Goal: Task Accomplishment & Management: Manage account settings

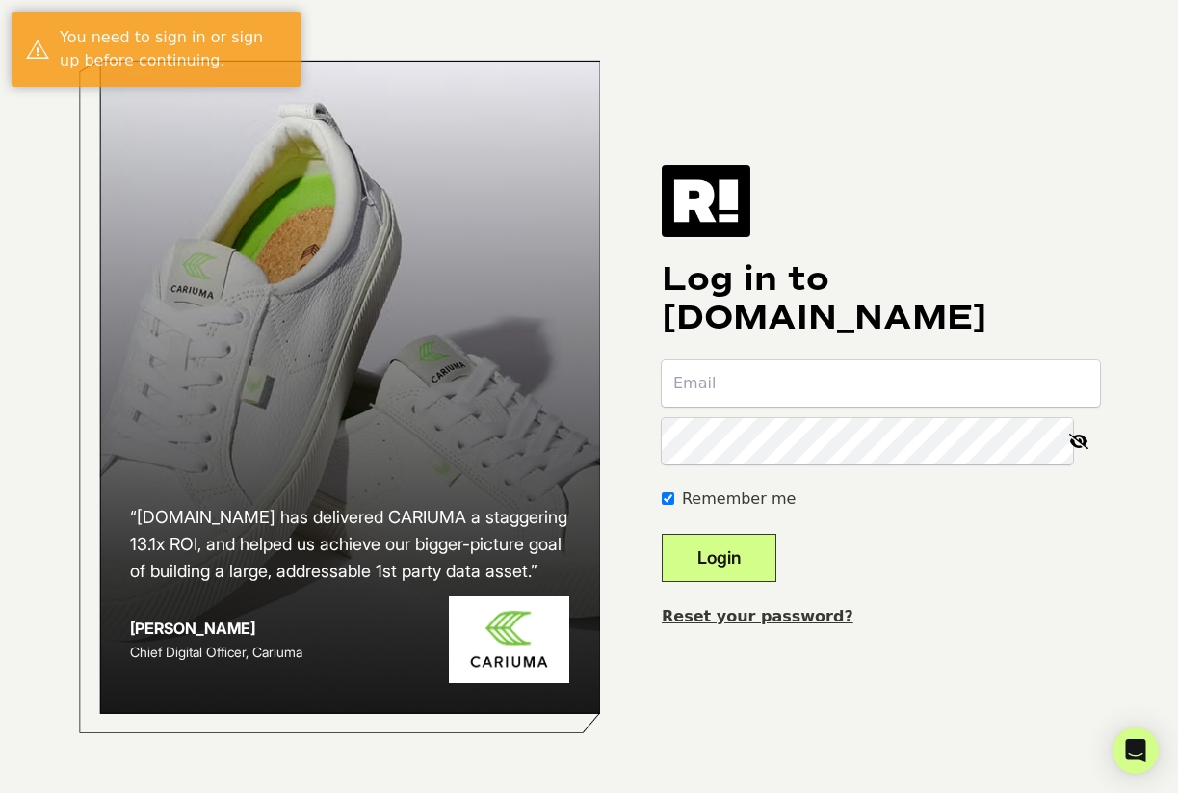
click at [867, 392] on input "email" at bounding box center [881, 383] width 438 height 46
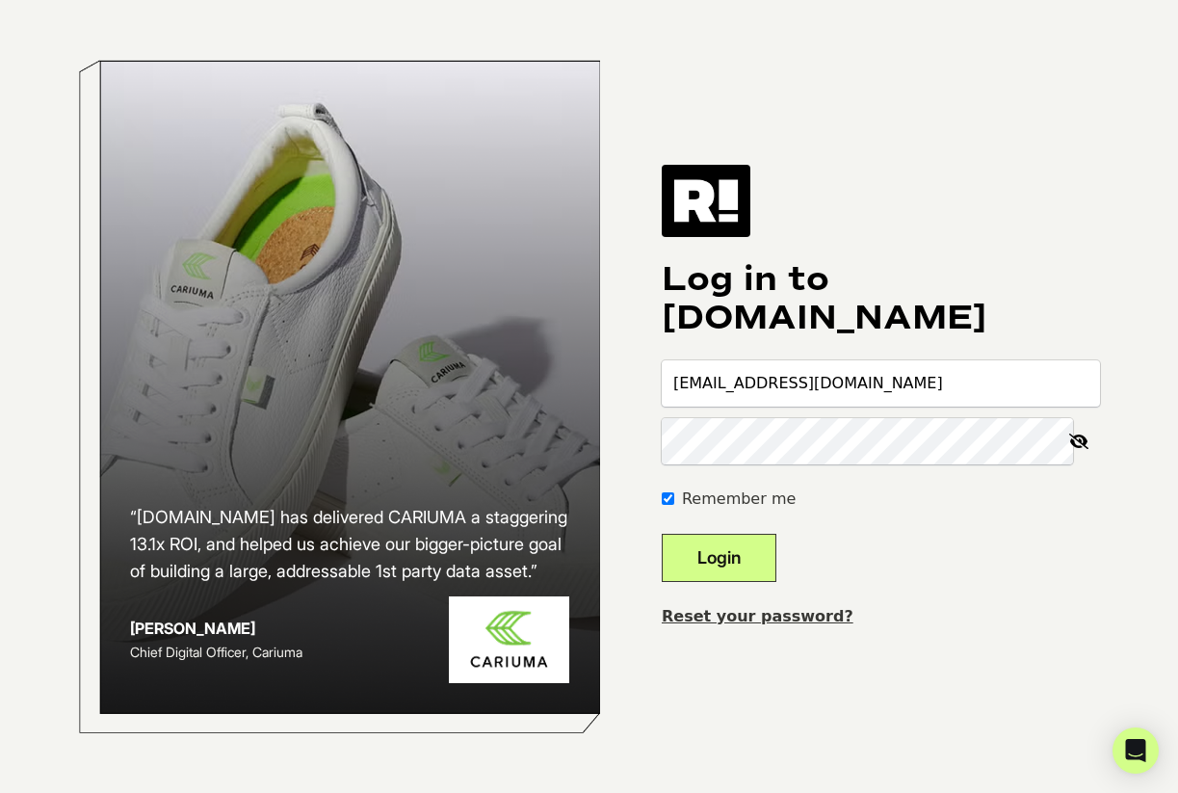
type input "[EMAIL_ADDRESS][DOMAIN_NAME]"
click at [1045, 592] on div "Log in to [DOMAIN_NAME] [EMAIL_ADDRESS][DOMAIN_NAME] Remember me Login Reset yo…" at bounding box center [881, 396] width 438 height 463
click at [1061, 522] on form "[EMAIL_ADDRESS][DOMAIN_NAME] Remember me Login" at bounding box center [881, 471] width 438 height 222
click at [662, 534] on button "Login" at bounding box center [719, 558] width 115 height 48
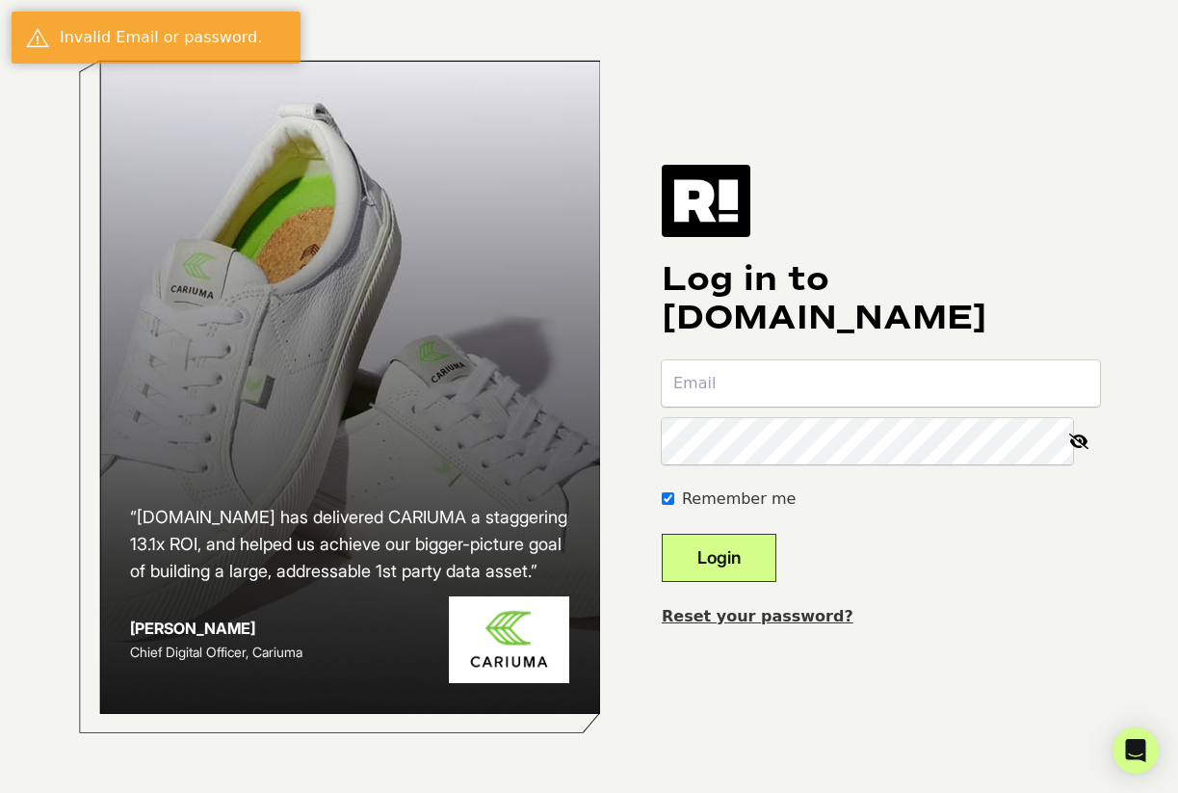
click at [1023, 598] on div "Log in to Retention.com Remember me Login Reset your password?" at bounding box center [881, 396] width 438 height 463
click at [802, 390] on input "email" at bounding box center [881, 383] width 438 height 46
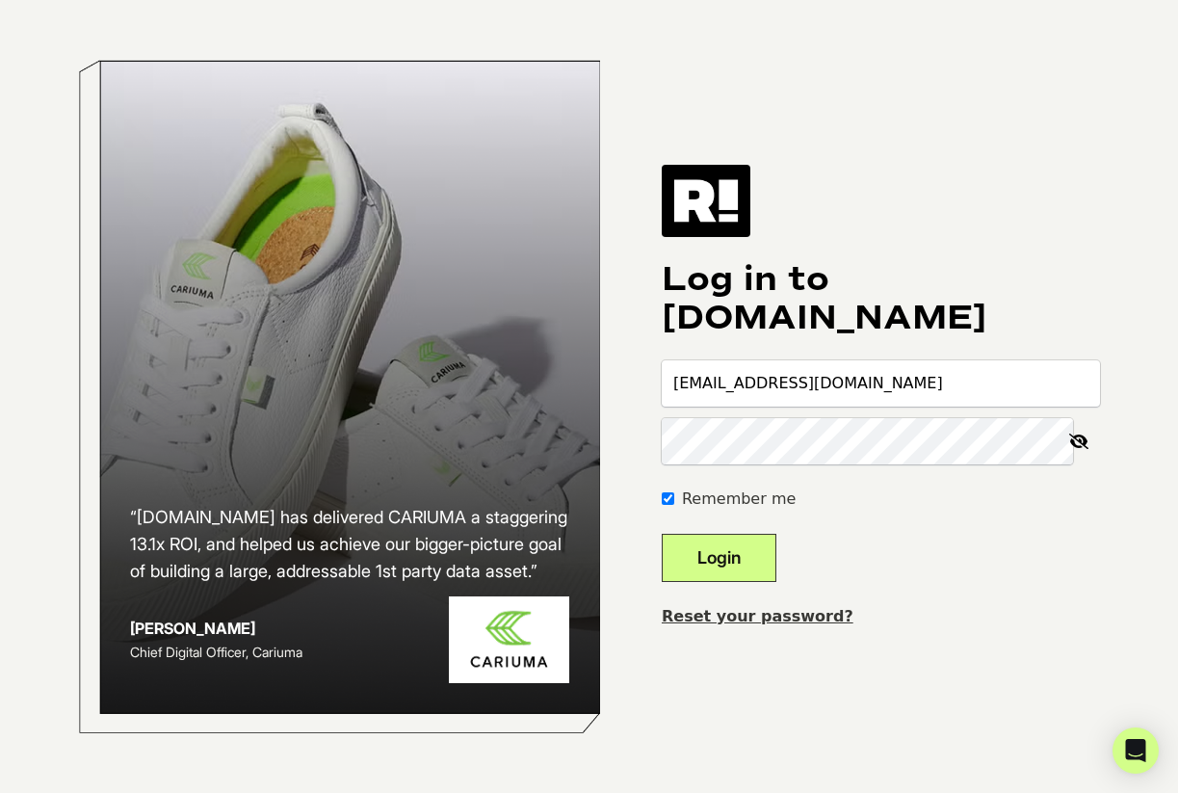
type input "awilsey+fora@verticalscope.com"
click at [662, 534] on button "Login" at bounding box center [719, 558] width 115 height 48
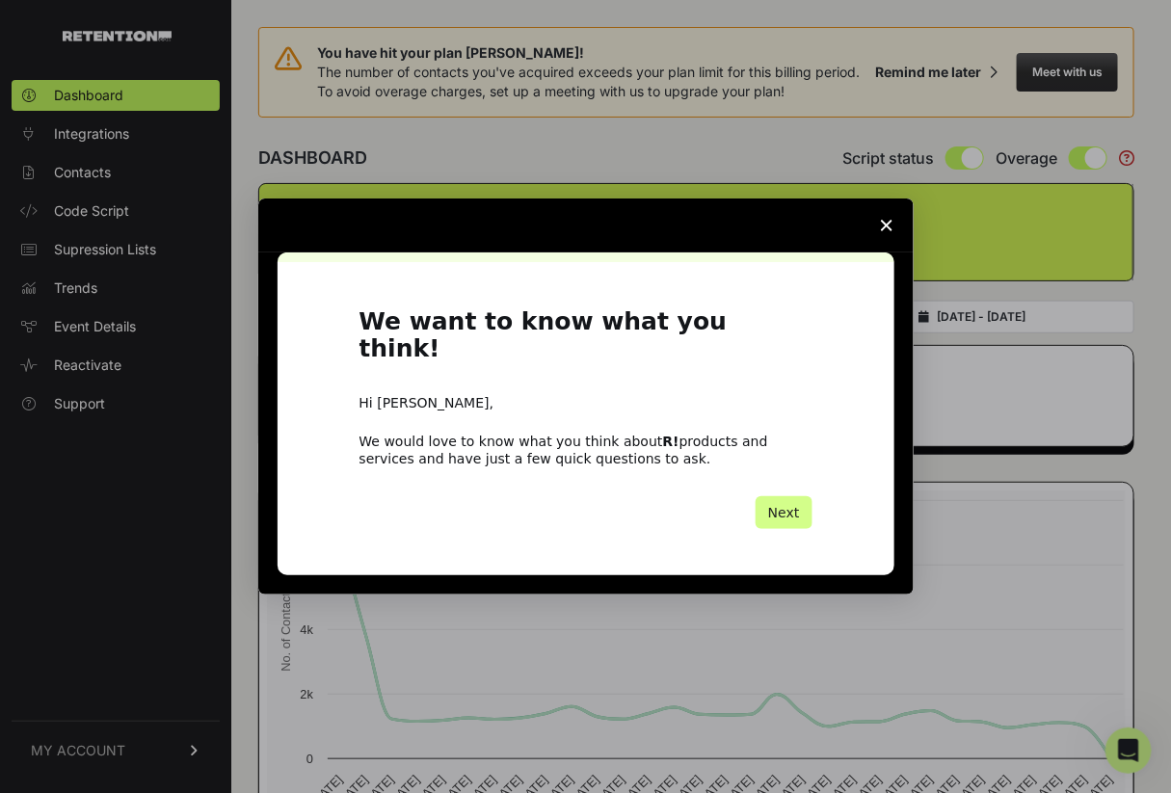
click at [891, 238] on span "Close survey" at bounding box center [887, 226] width 54 height 54
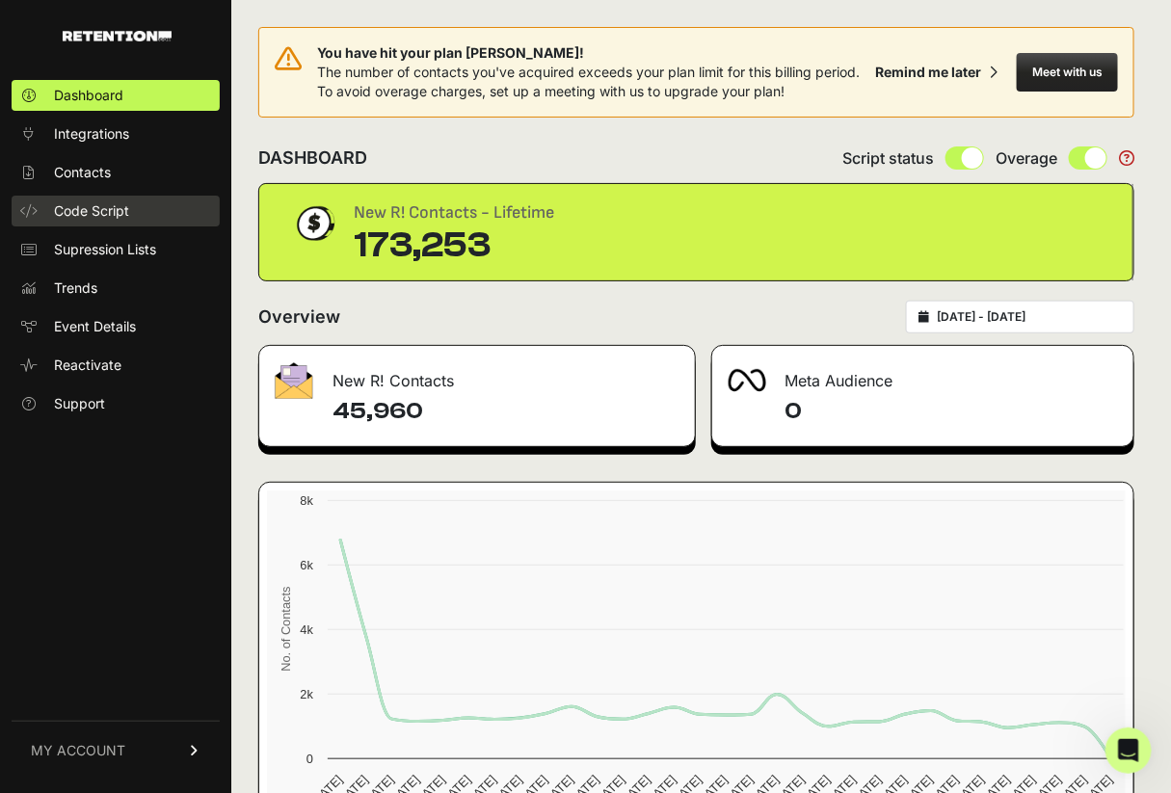
click at [59, 209] on span "Code Script" at bounding box center [91, 210] width 75 height 19
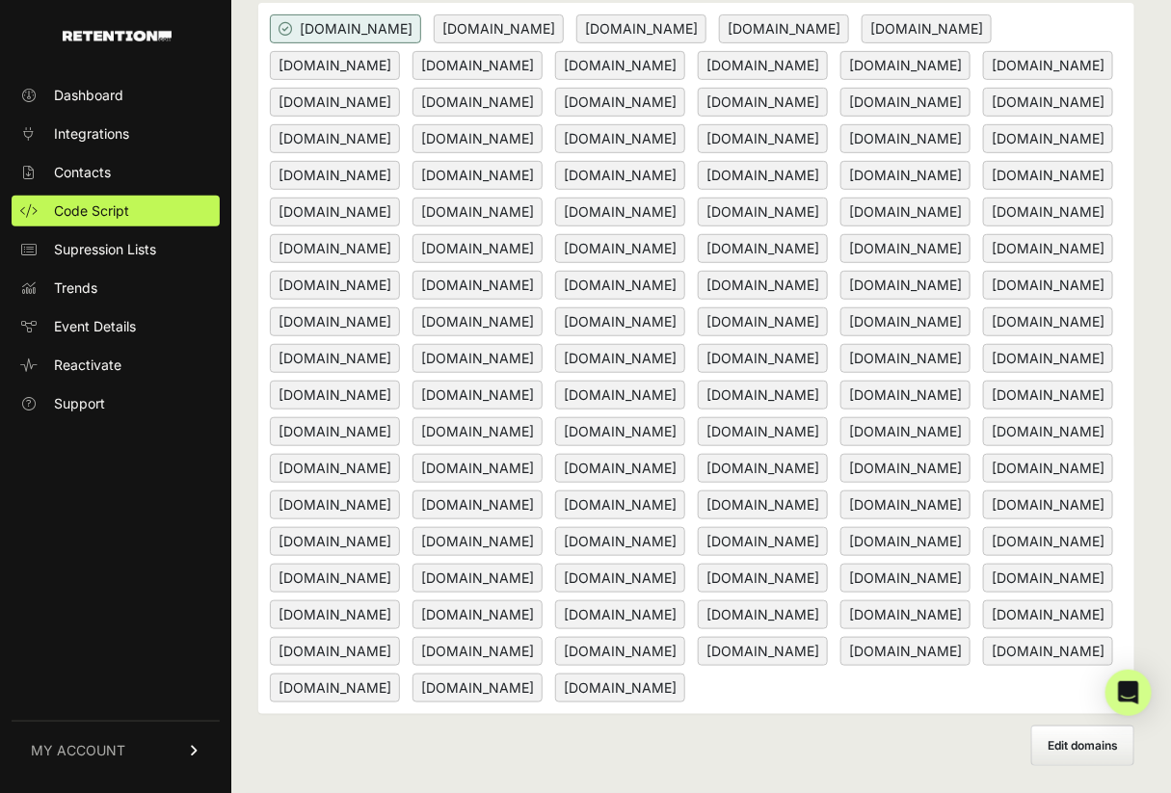
scroll to position [422, 0]
click at [559, 690] on div "www.roadglide.org 1911addicts.com 1911forum.com 700rifle.com armslocker.com ber…" at bounding box center [696, 358] width 876 height 711
click at [516, 689] on div "www.roadglide.org 1911addicts.com 1911forum.com 700rifle.com armslocker.com ber…" at bounding box center [696, 358] width 876 height 711
click at [475, 692] on div "www.roadglide.org 1911addicts.com 1911forum.com 700rifle.com armslocker.com ber…" at bounding box center [696, 358] width 876 height 711
click at [551, 692] on div "www.roadglide.org 1911addicts.com 1911forum.com 700rifle.com armslocker.com ber…" at bounding box center [696, 358] width 876 height 711
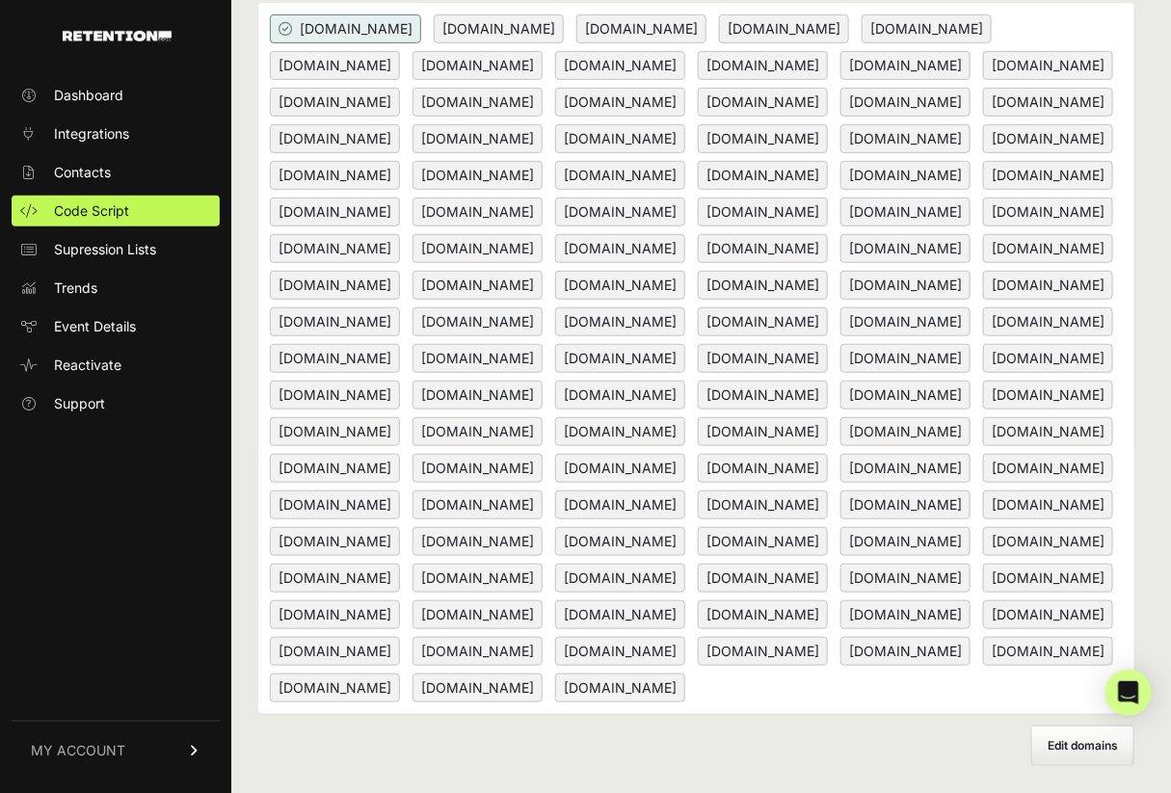
click at [1080, 745] on span "Edit domains" at bounding box center [1082, 745] width 70 height 14
click at [0, 0] on input "Add domain" at bounding box center [0, 0] width 0 height 0
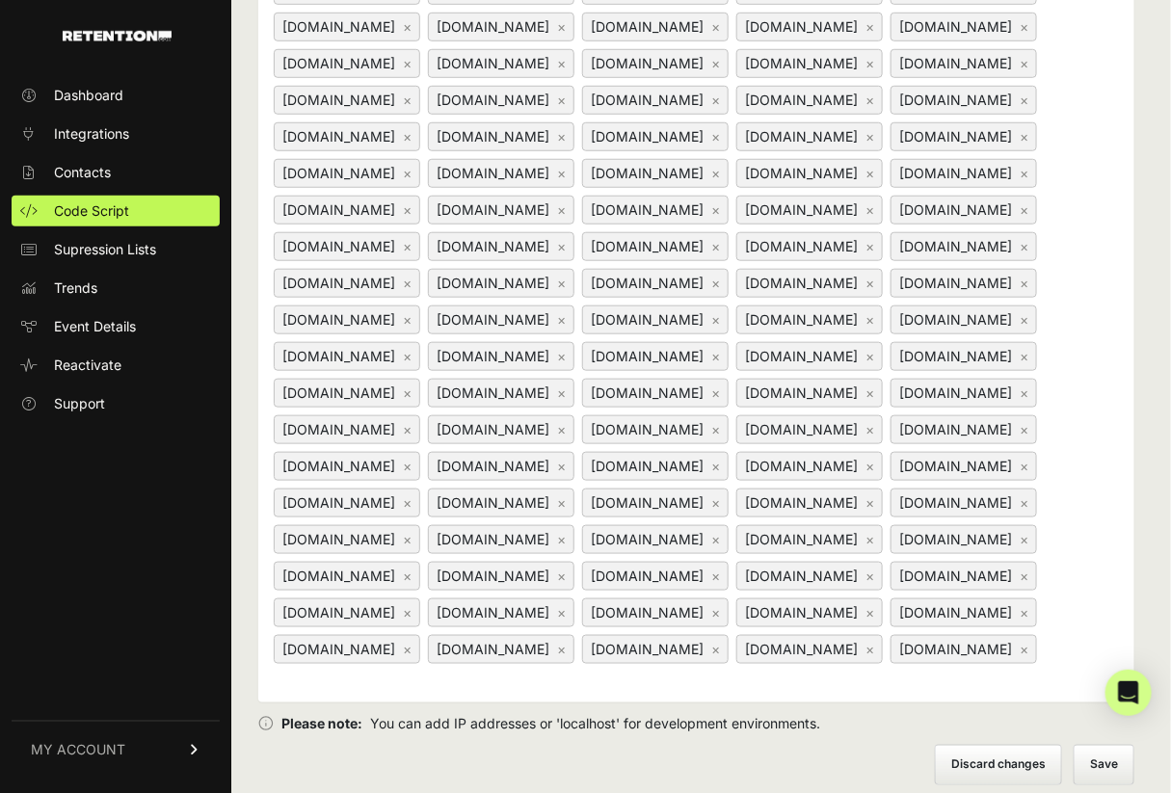
scroll to position [534, 0]
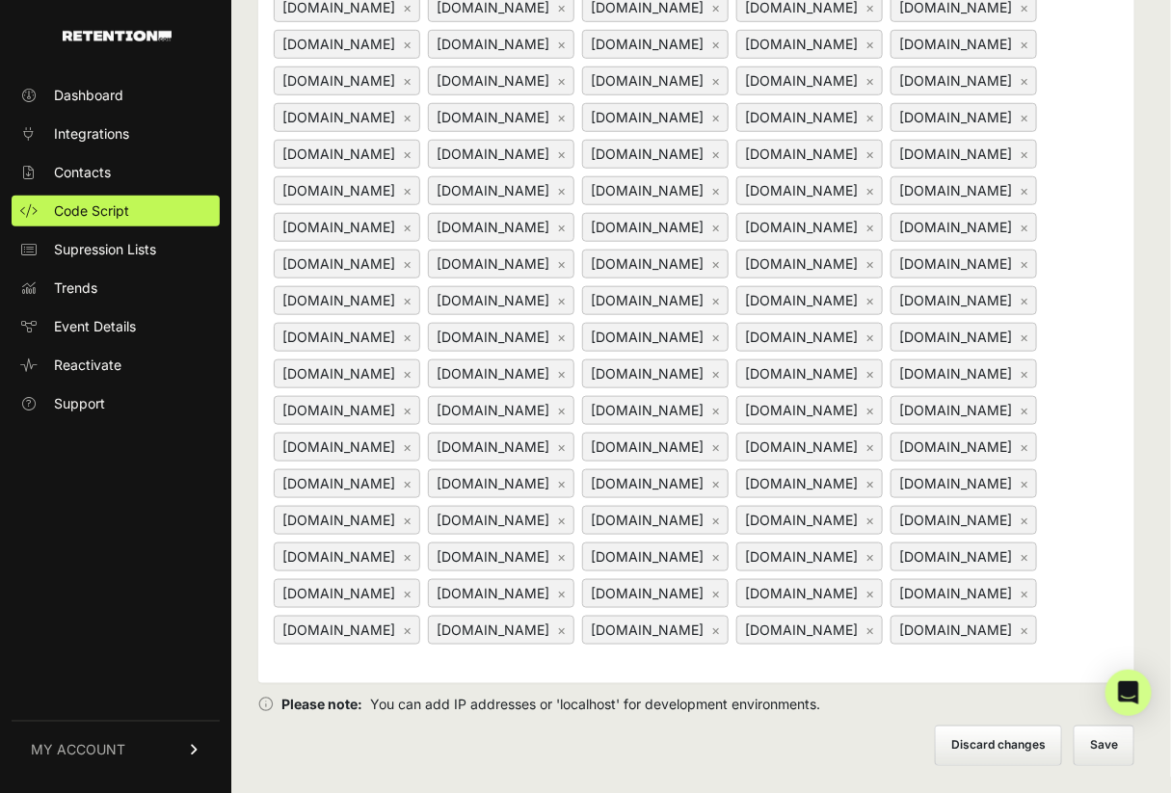
click at [895, 669] on div "fora.com × www.trapshooters.com × www.thefirearmsforum.com × vwvortex.com × www…" at bounding box center [696, 257] width 876 height 852
type input "advrider.com"
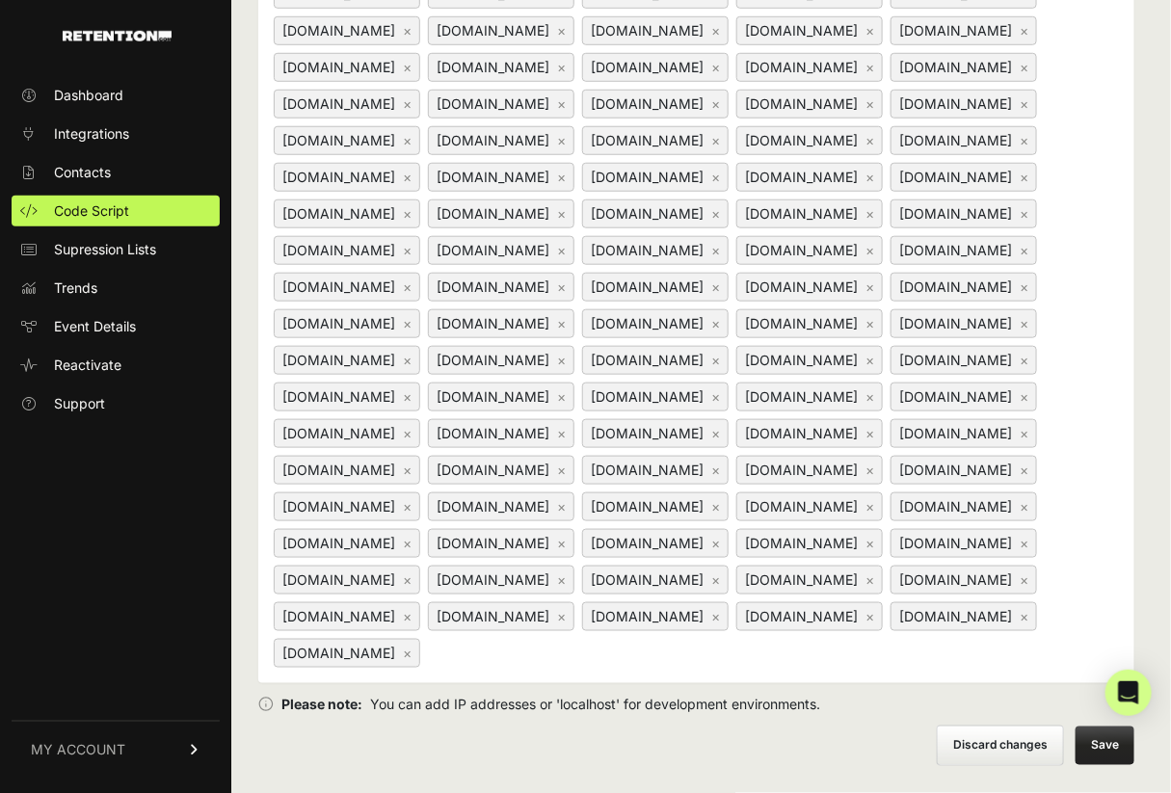
click at [1108, 748] on button "Save" at bounding box center [1104, 746] width 59 height 39
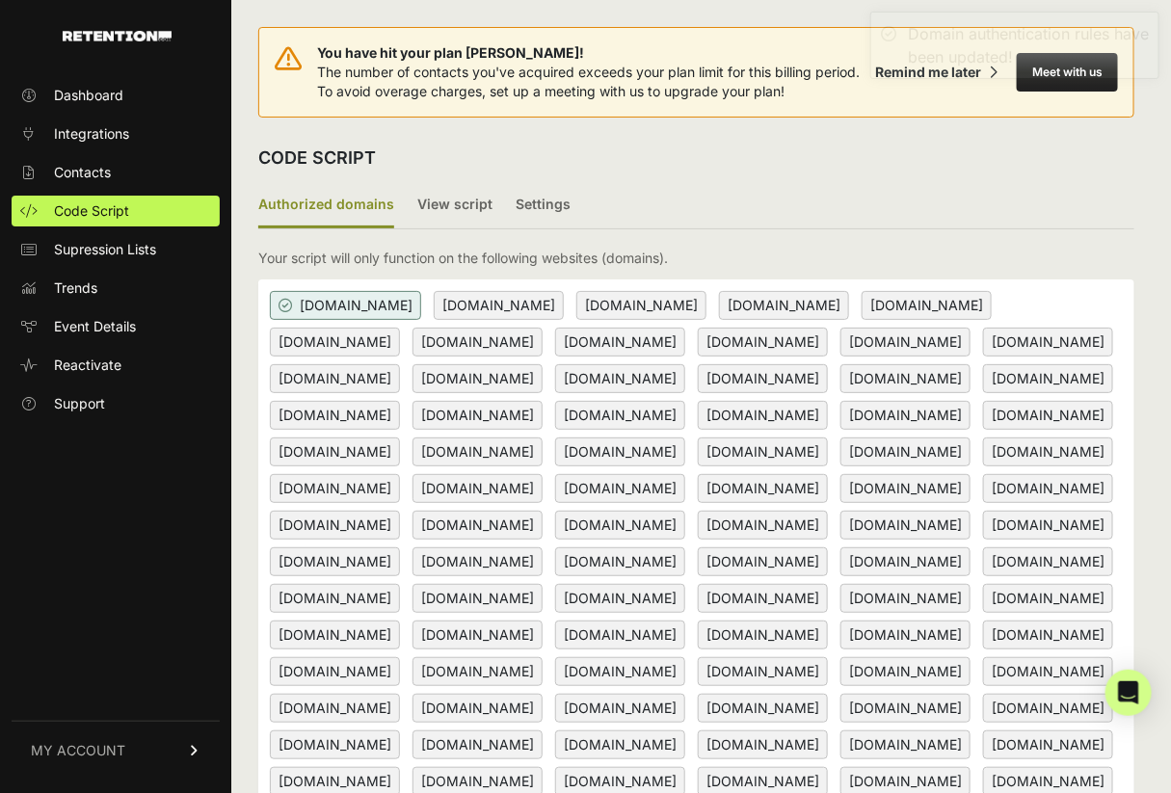
click at [744, 224] on ul "Authorized domains View script Settings" at bounding box center [696, 206] width 876 height 46
click at [451, 196] on label "View script" at bounding box center [454, 205] width 75 height 45
click at [0, 0] on input "View script" at bounding box center [0, 0] width 0 height 0
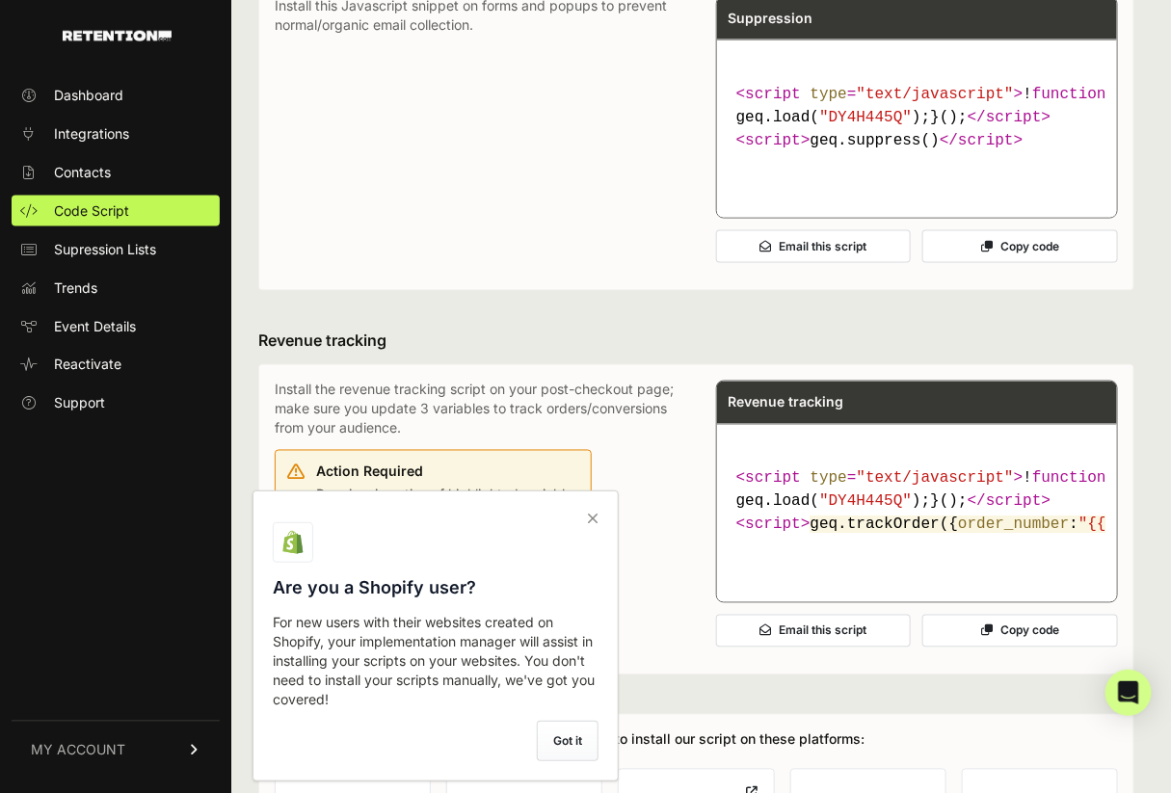
scroll to position [1199, 0]
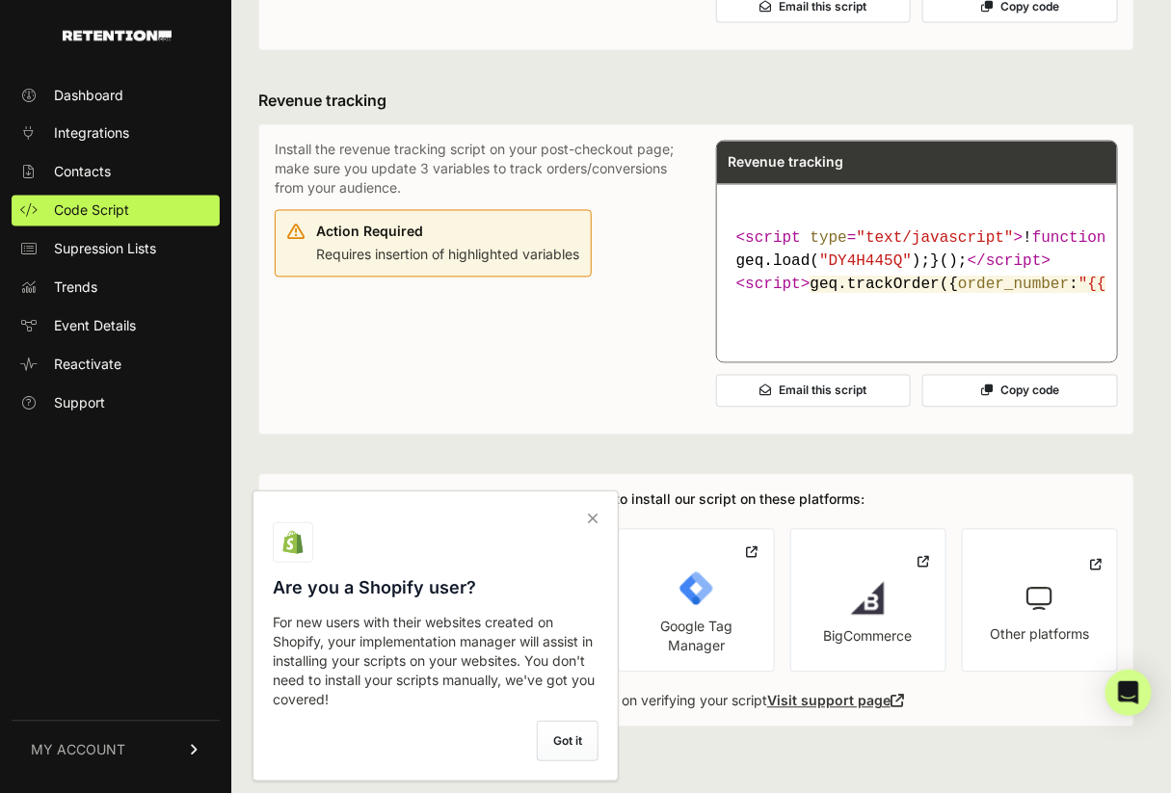
click at [587, 521] on icon at bounding box center [592, 518] width 27 height 31
click at [0, 0] on input "checkbox" at bounding box center [0, 0] width 0 height 0
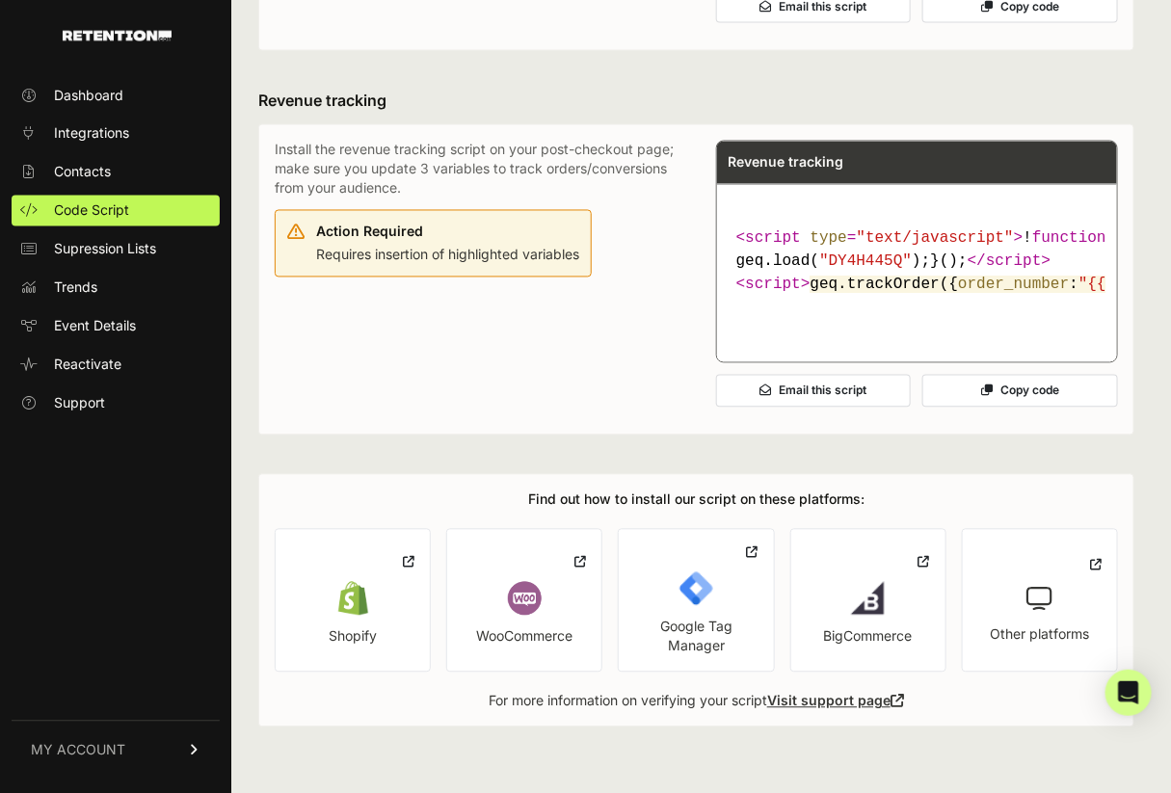
scroll to position [1229, 0]
click at [758, 556] on icon at bounding box center [753, 552] width 12 height 15
click at [981, 393] on button "Copy code" at bounding box center [1020, 391] width 196 height 33
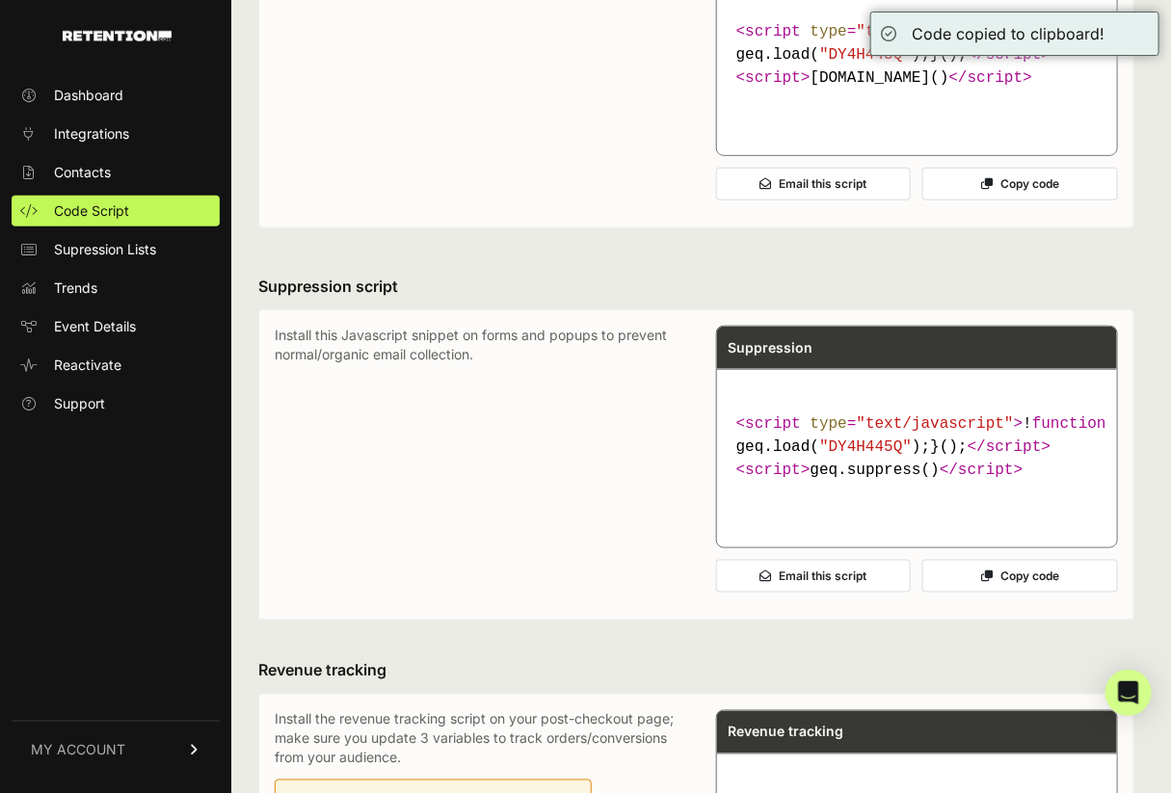
scroll to position [127, 0]
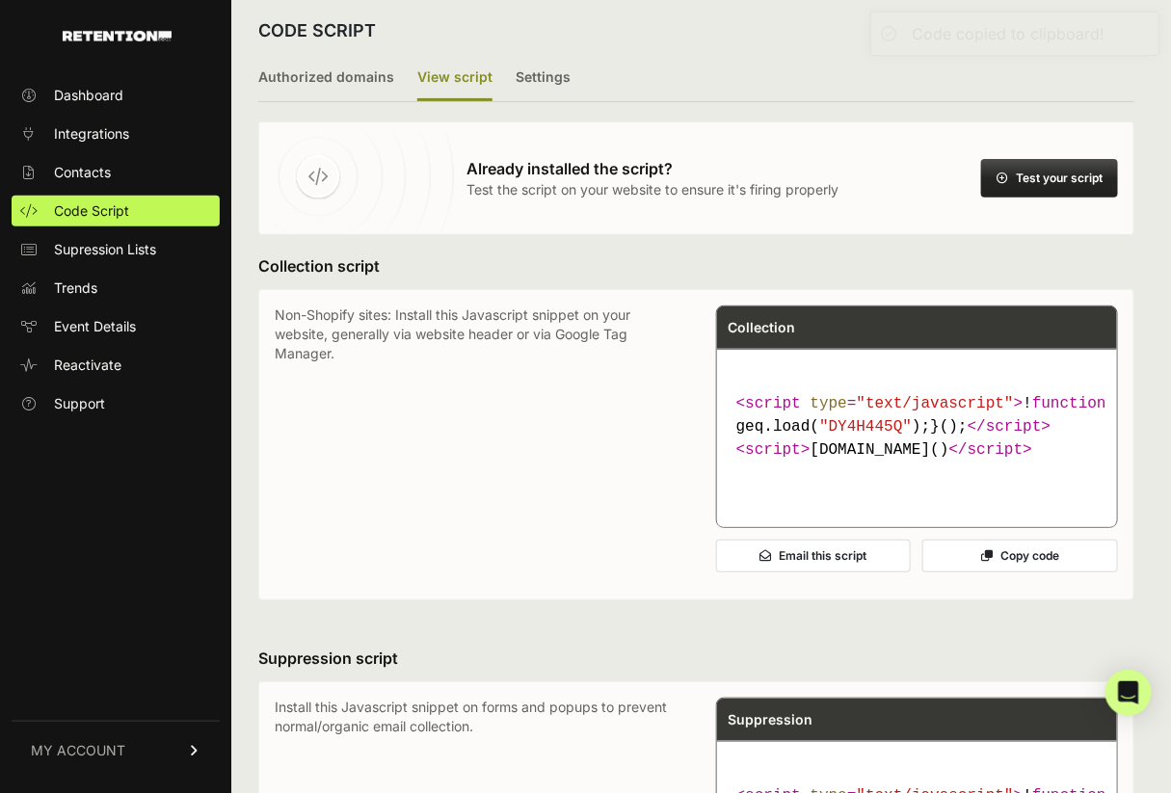
click at [1008, 572] on button "Copy code" at bounding box center [1020, 556] width 196 height 33
click at [101, 251] on span "Supression Lists" at bounding box center [105, 249] width 102 height 19
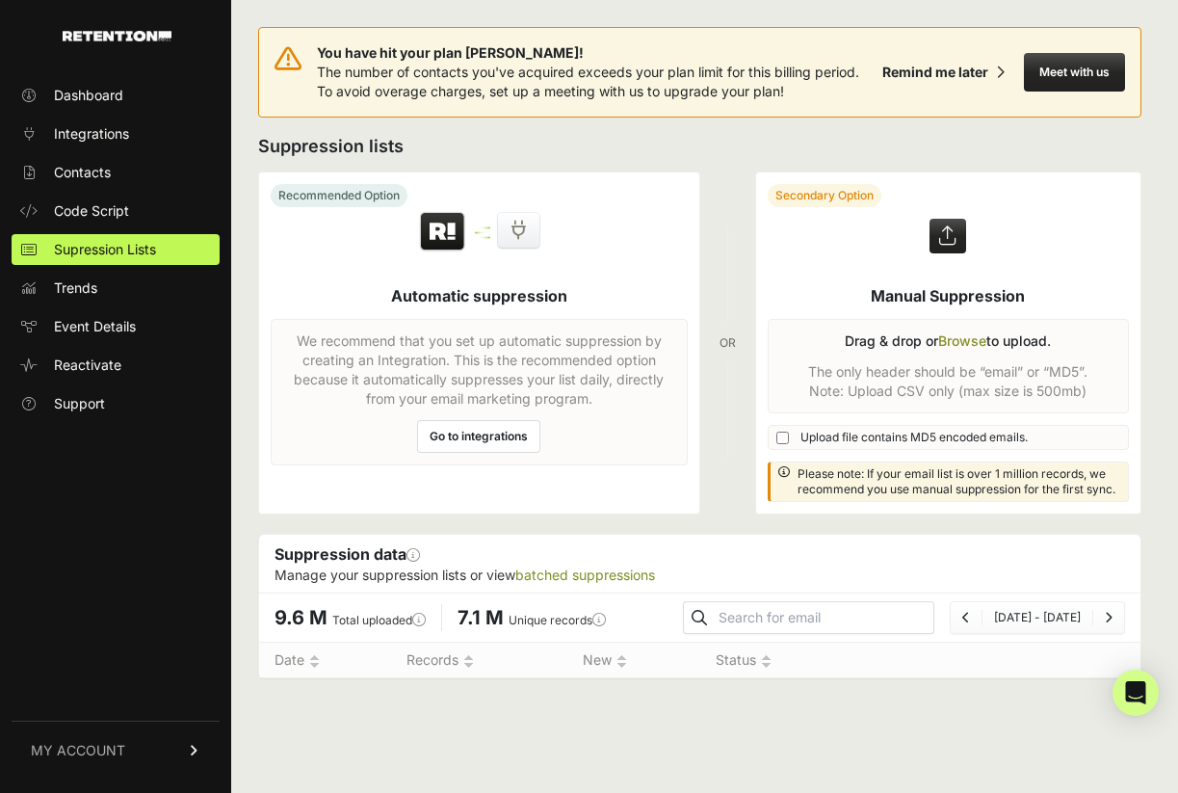
click at [953, 346] on label at bounding box center [948, 342] width 385 height 341
click at [0, 0] on input "file" at bounding box center [0, 0] width 0 height 0
click at [954, 342] on label at bounding box center [948, 342] width 385 height 341
click at [0, 0] on input "file" at bounding box center [0, 0] width 0 height 0
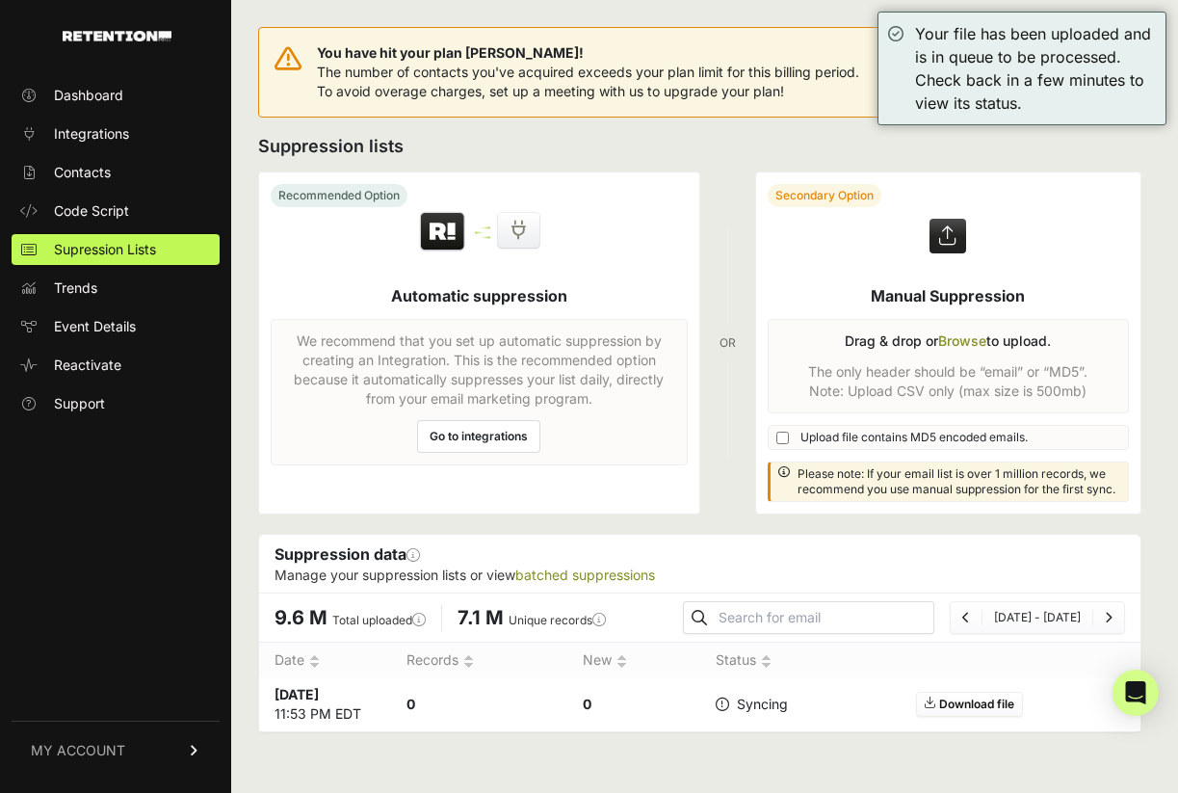
click at [958, 338] on label at bounding box center [948, 342] width 385 height 341
click at [0, 0] on input "file" at bounding box center [0, 0] width 0 height 0
click at [952, 339] on label at bounding box center [948, 342] width 385 height 341
click at [0, 0] on input "file" at bounding box center [0, 0] width 0 height 0
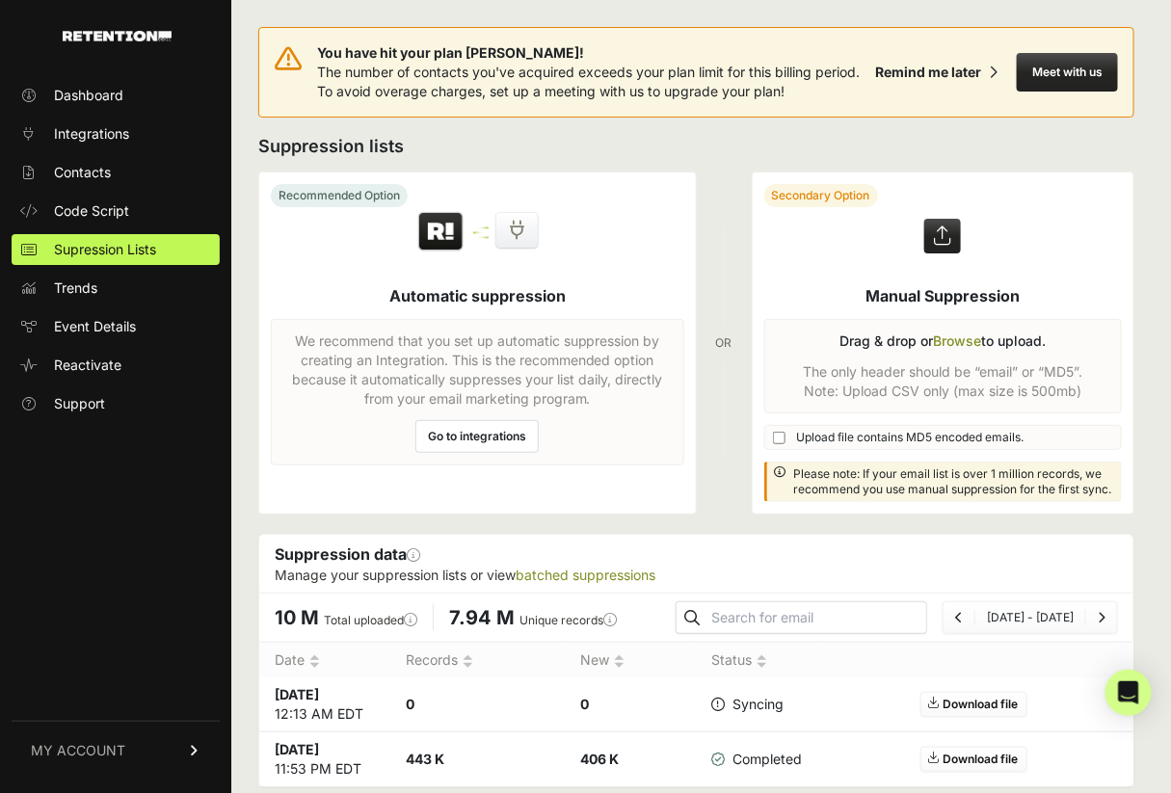
click at [723, 701] on icon at bounding box center [717, 704] width 13 height 13
